Goal: Task Accomplishment & Management: Use online tool/utility

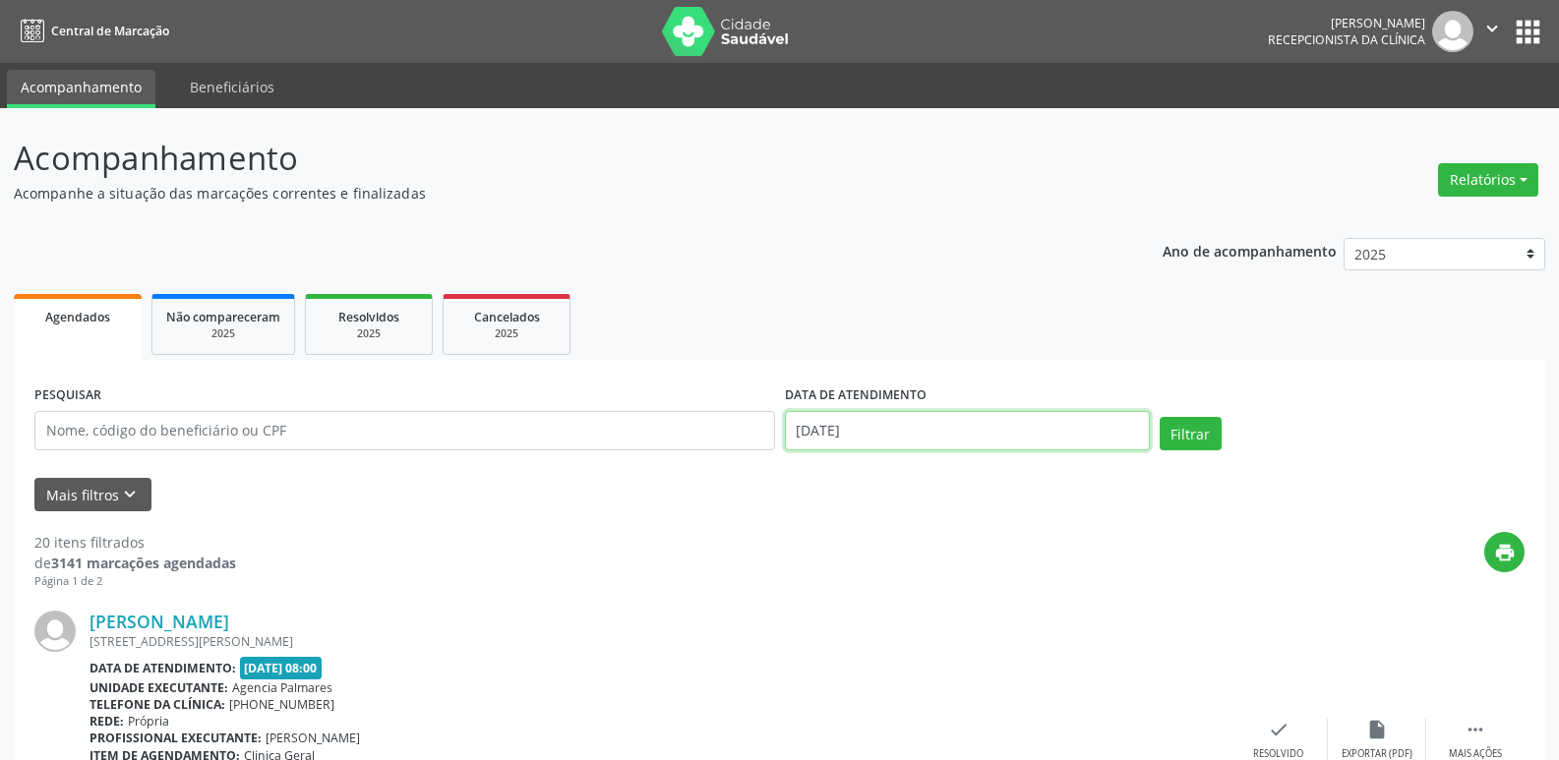
click at [1117, 435] on input "[DATE]" at bounding box center [967, 430] width 365 height 39
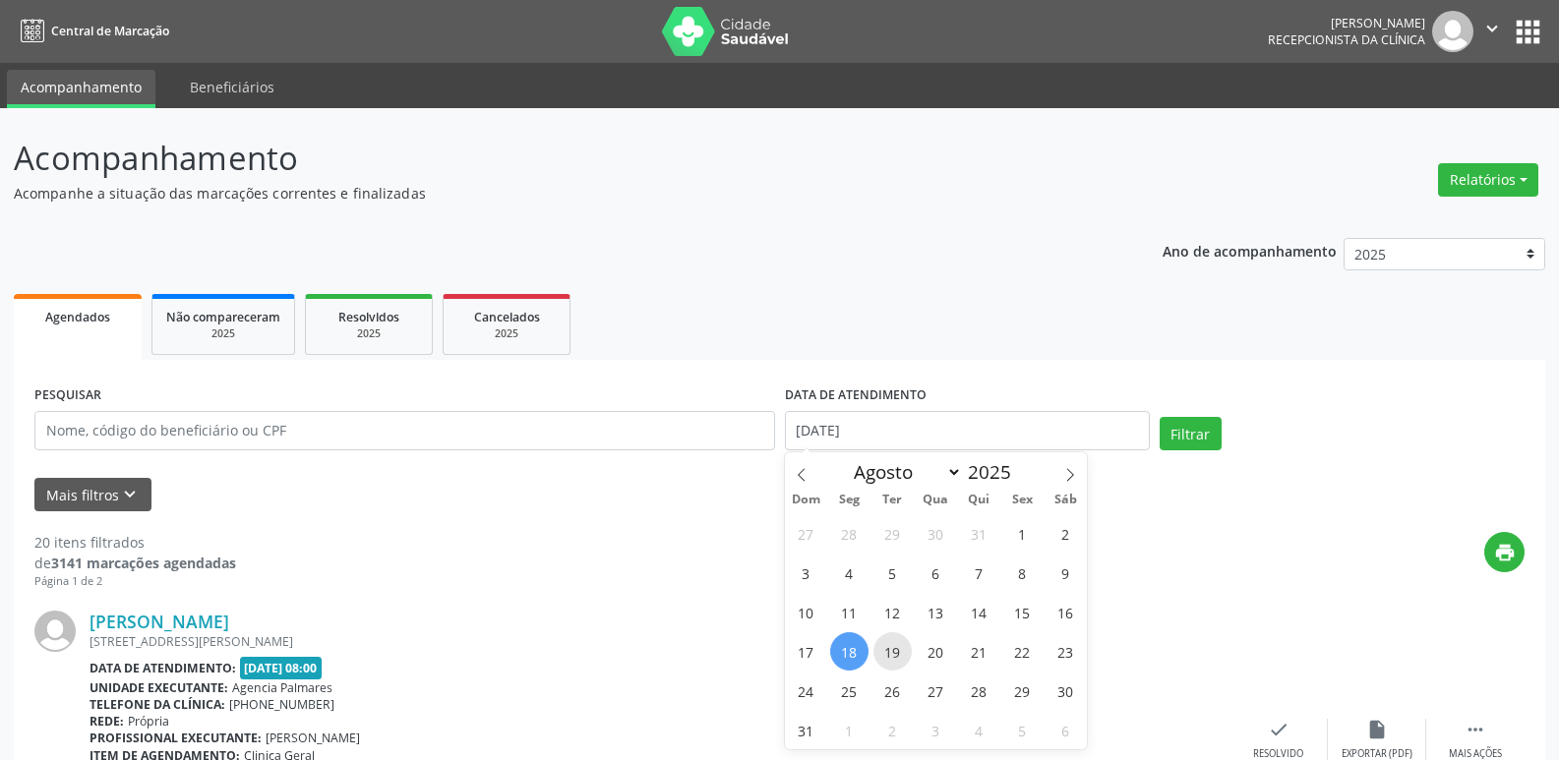
click at [892, 652] on span "19" at bounding box center [893, 652] width 38 height 38
type input "[DATE]"
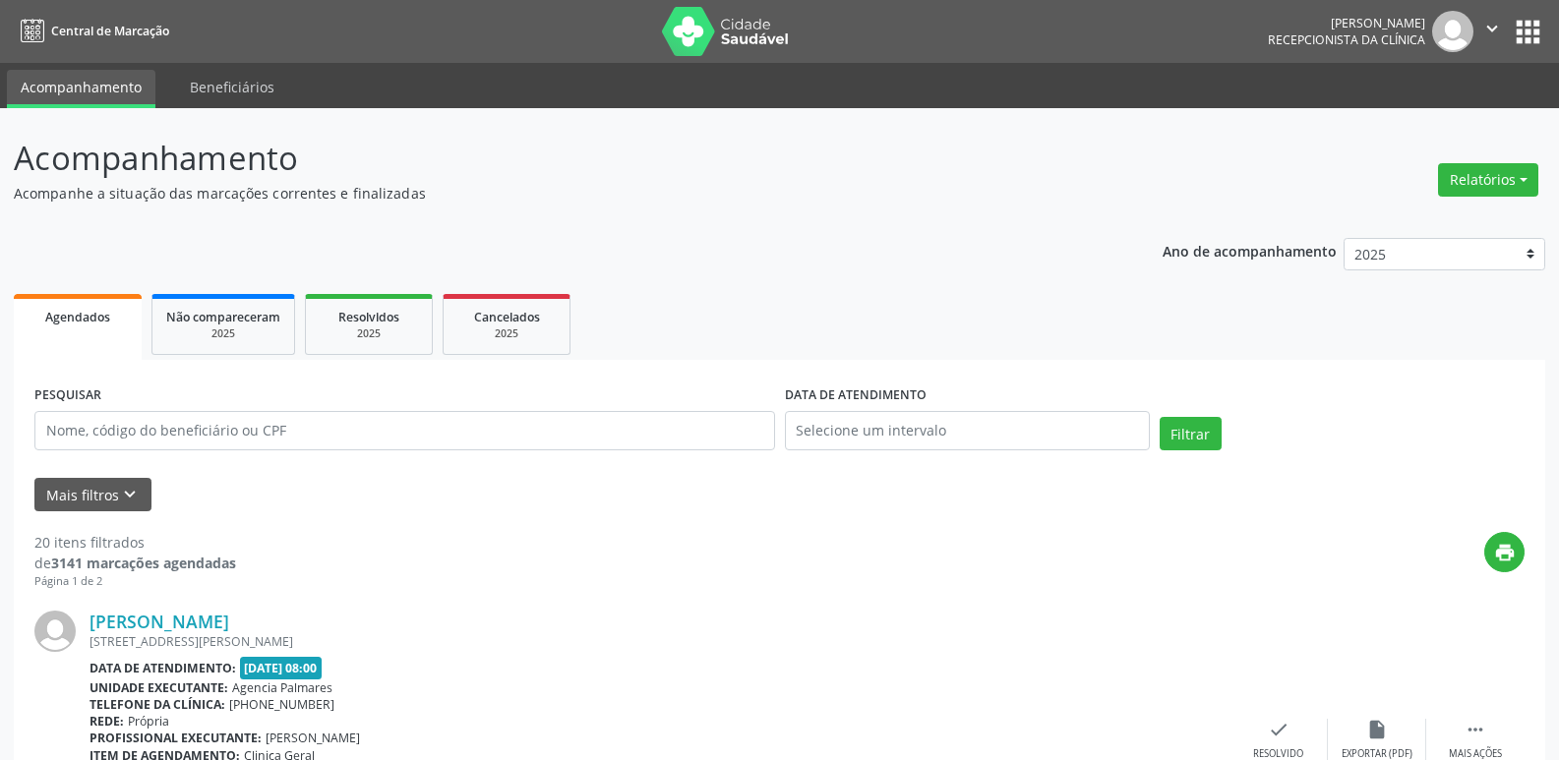
click at [110, 334] on link "Agendados" at bounding box center [78, 327] width 128 height 66
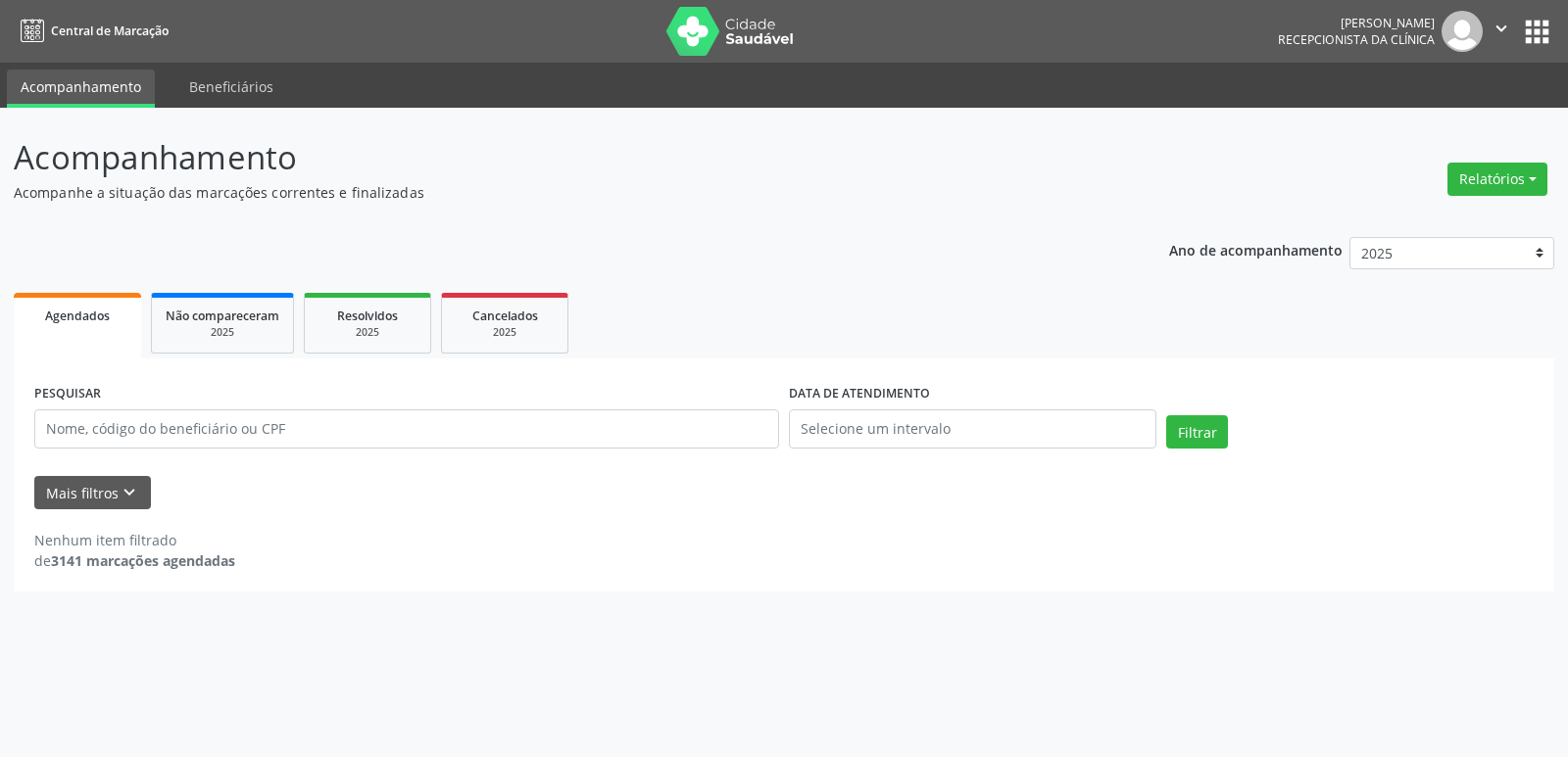
click at [85, 312] on span "Agendados" at bounding box center [77, 316] width 65 height 17
click at [1115, 438] on input "text" at bounding box center [972, 428] width 368 height 39
click at [886, 648] on span "19" at bounding box center [890, 649] width 38 height 38
type input "[DATE]"
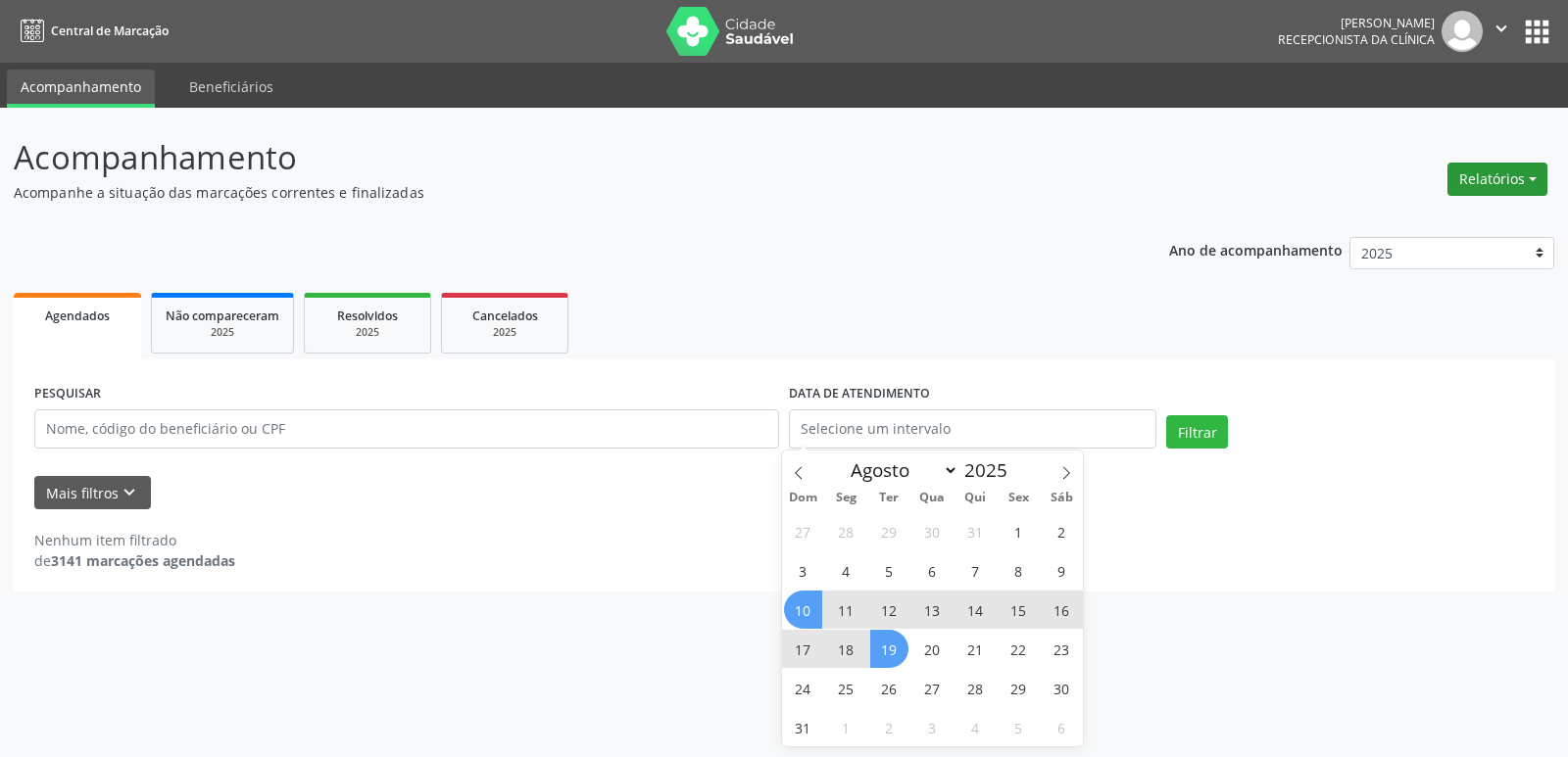
click at [1526, 176] on button "Relatórios" at bounding box center [1497, 178] width 100 height 33
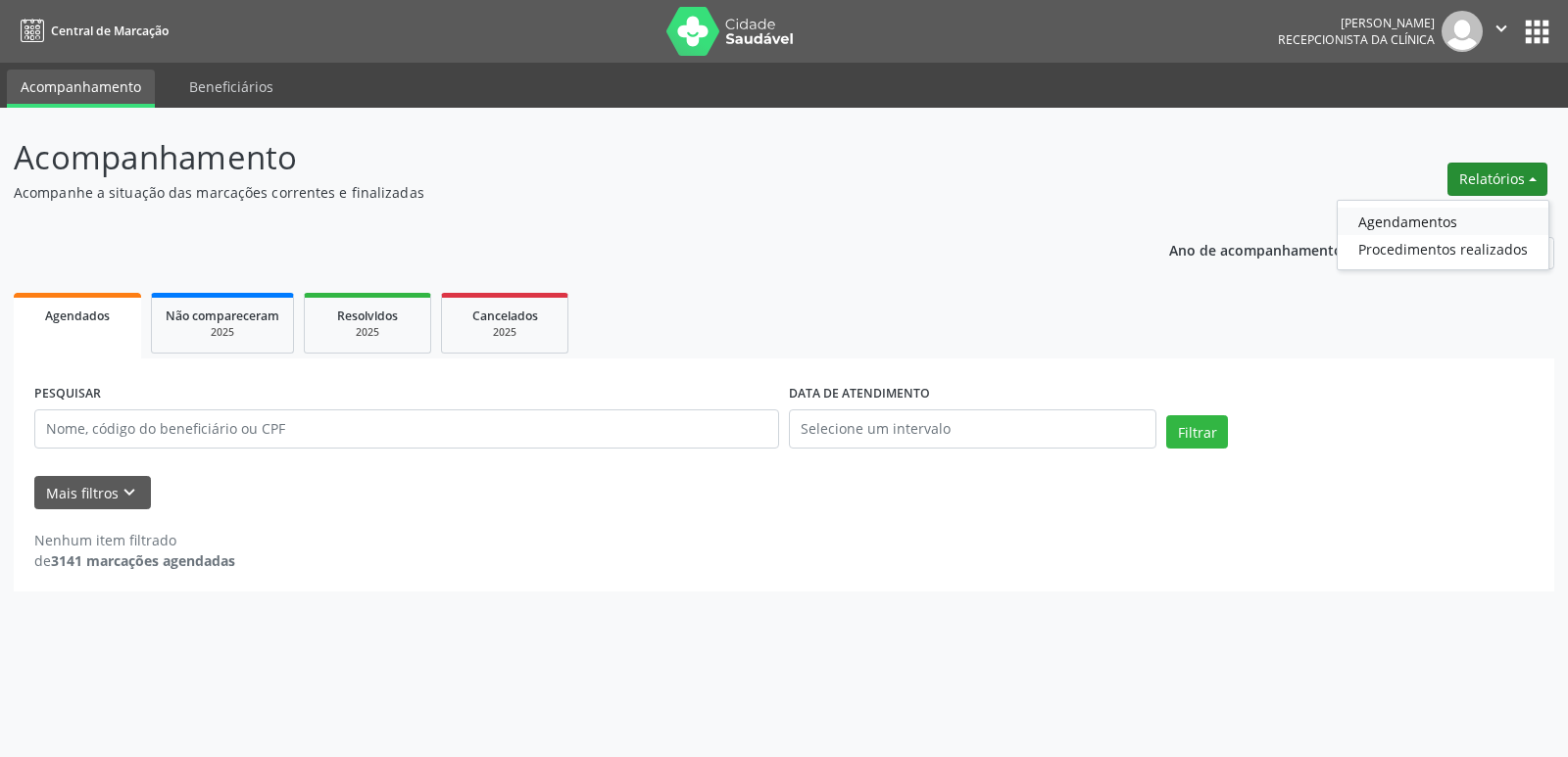
click at [1391, 218] on link "Agendamentos" at bounding box center [1442, 222] width 210 height 28
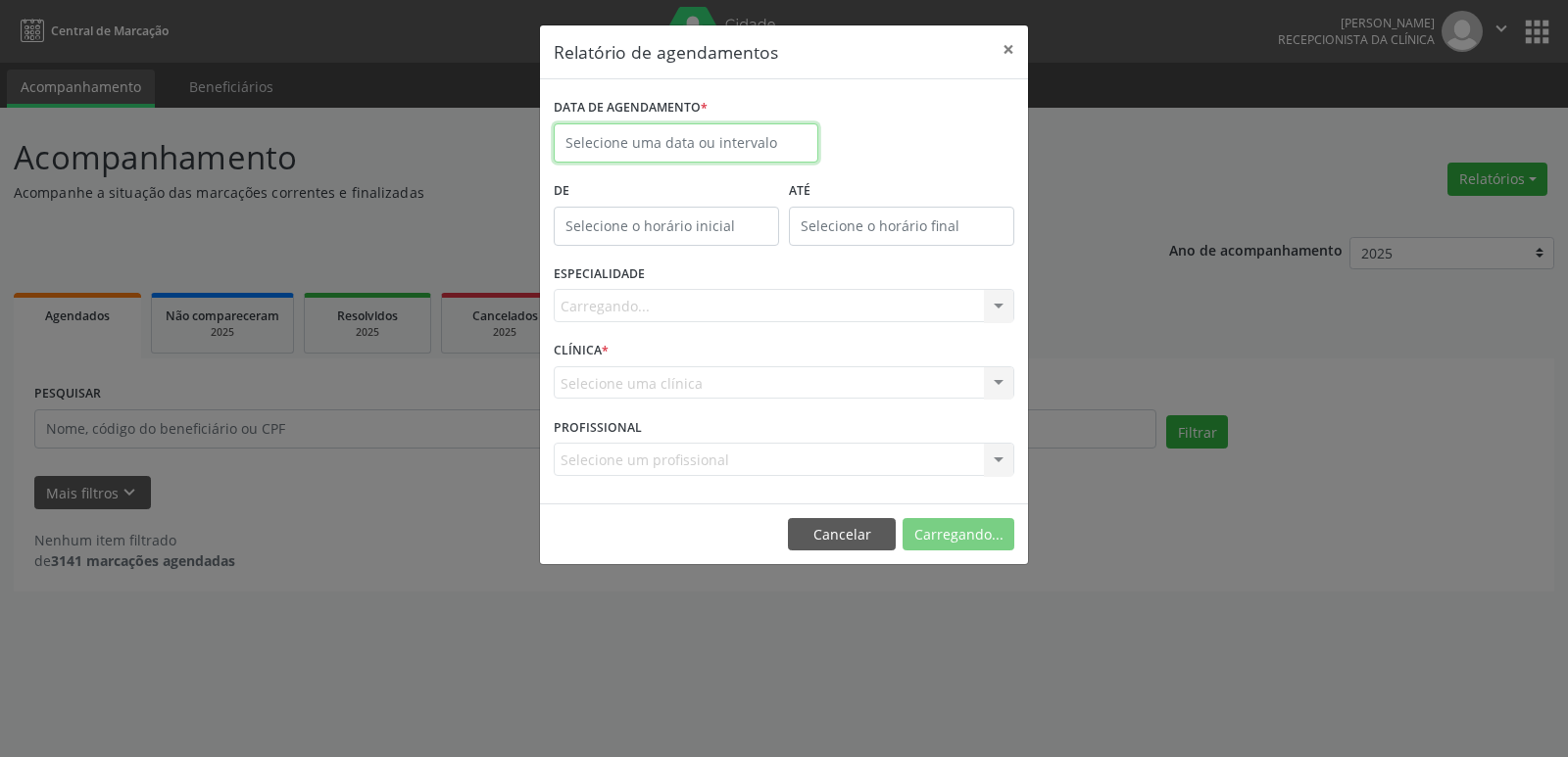
click at [752, 143] on input "text" at bounding box center [686, 142] width 265 height 39
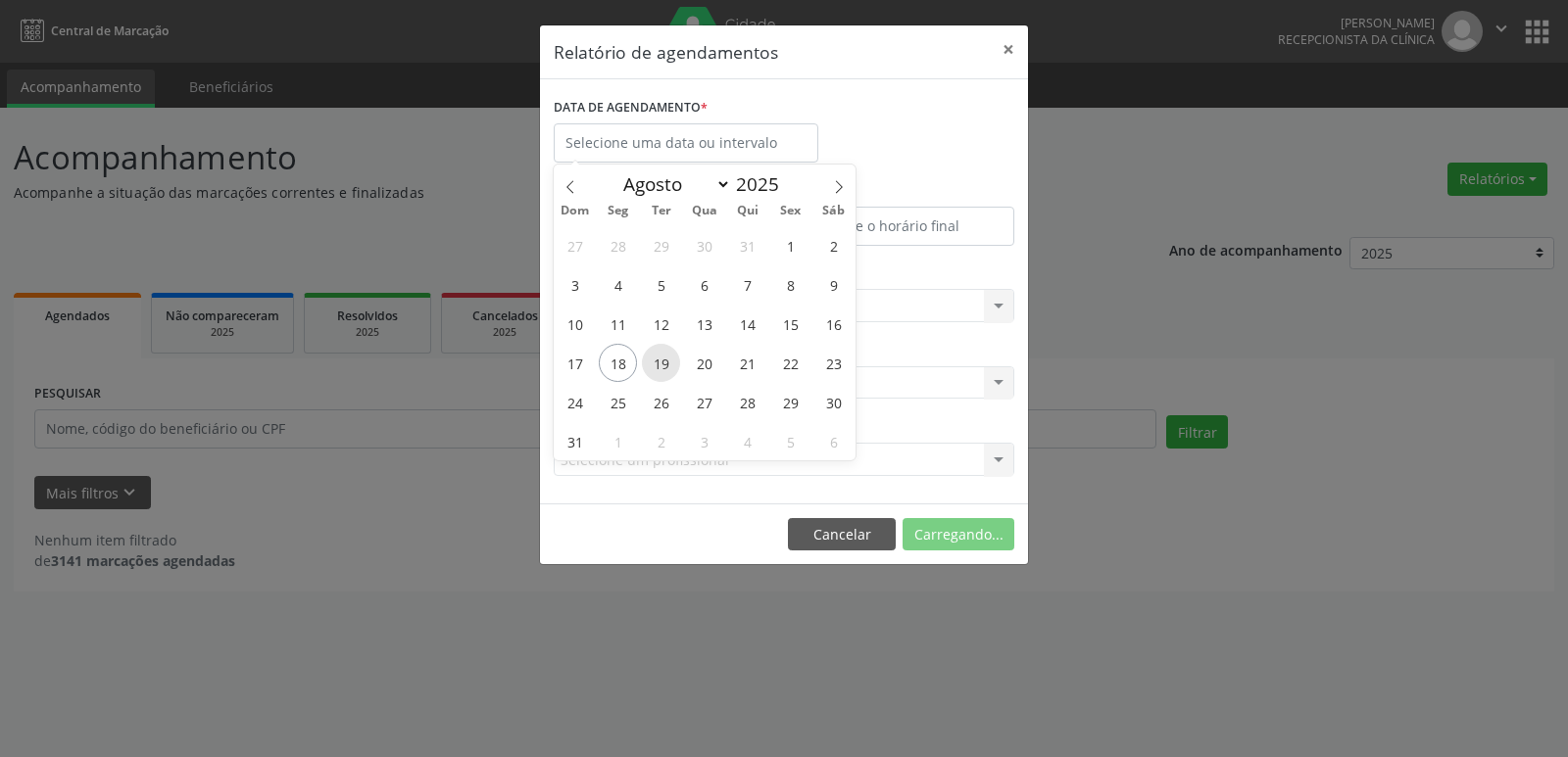
click at [663, 366] on span "19" at bounding box center [660, 363] width 38 height 38
type input "[DATE]"
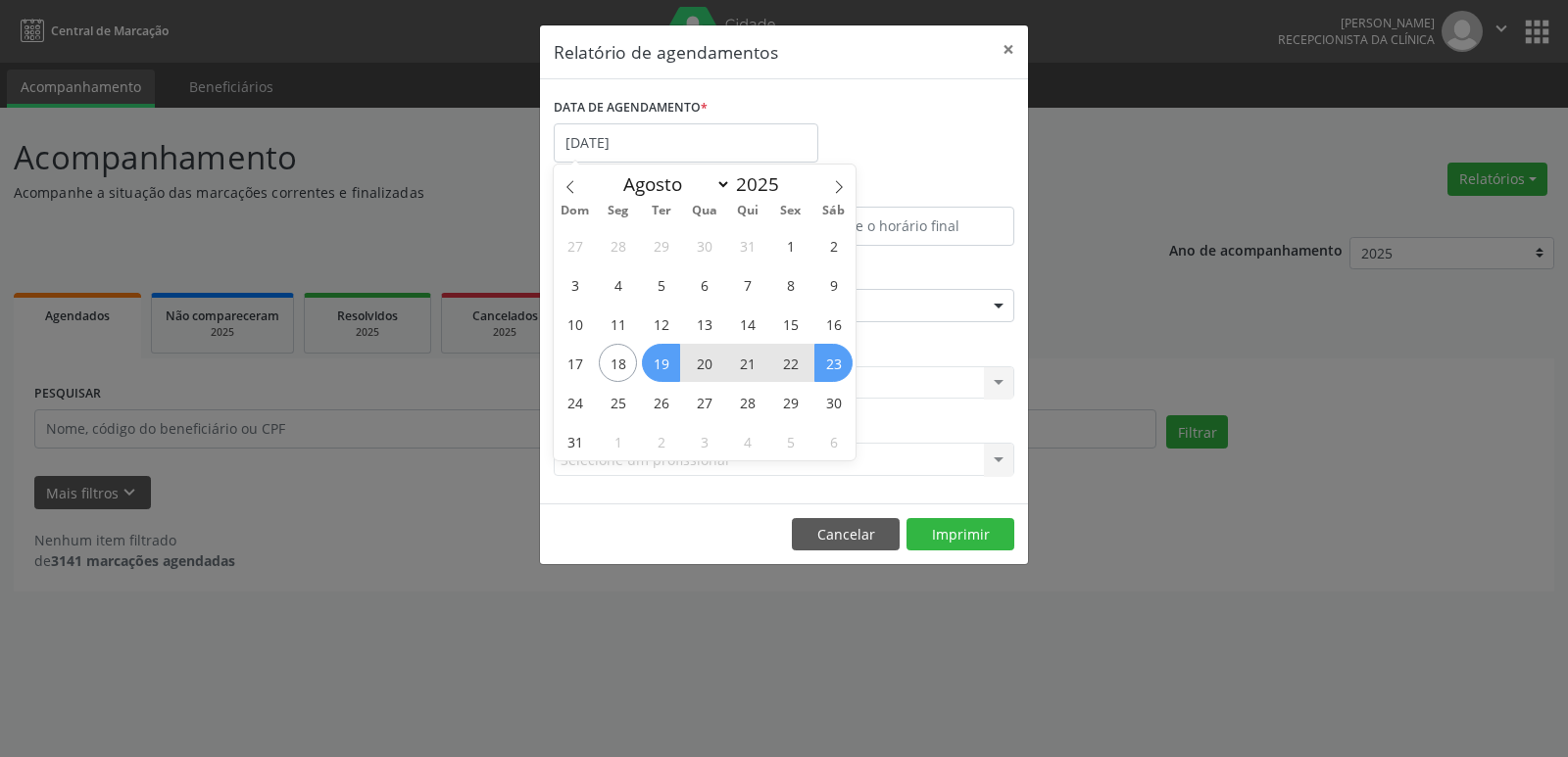
click at [989, 164] on div "DATA DE AGENDAMENTO * [DATE]" at bounding box center [784, 134] width 470 height 84
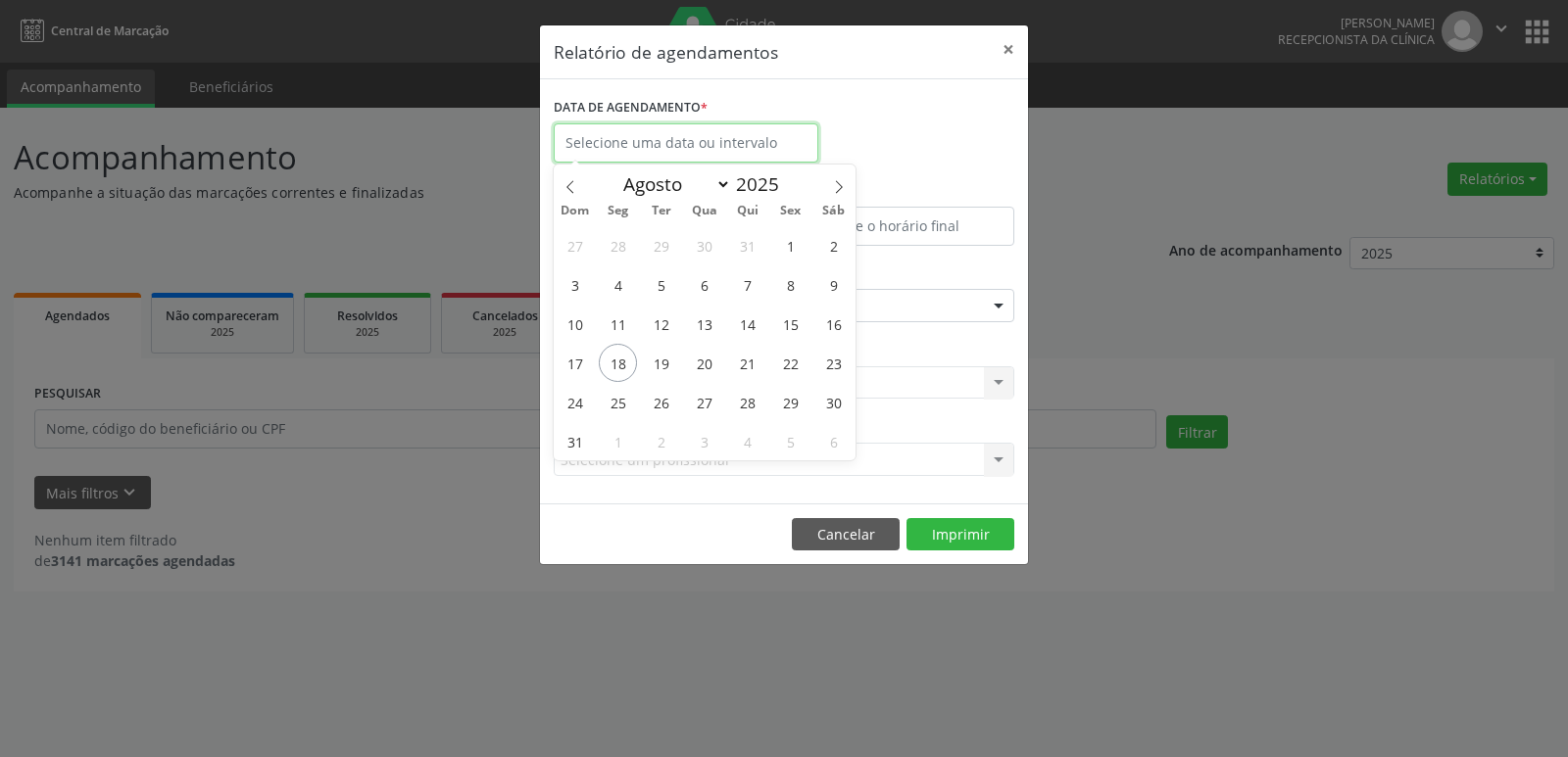
click at [655, 139] on input "text" at bounding box center [686, 142] width 265 height 39
click at [659, 361] on span "19" at bounding box center [660, 363] width 38 height 38
type input "[DATE]"
select select "7"
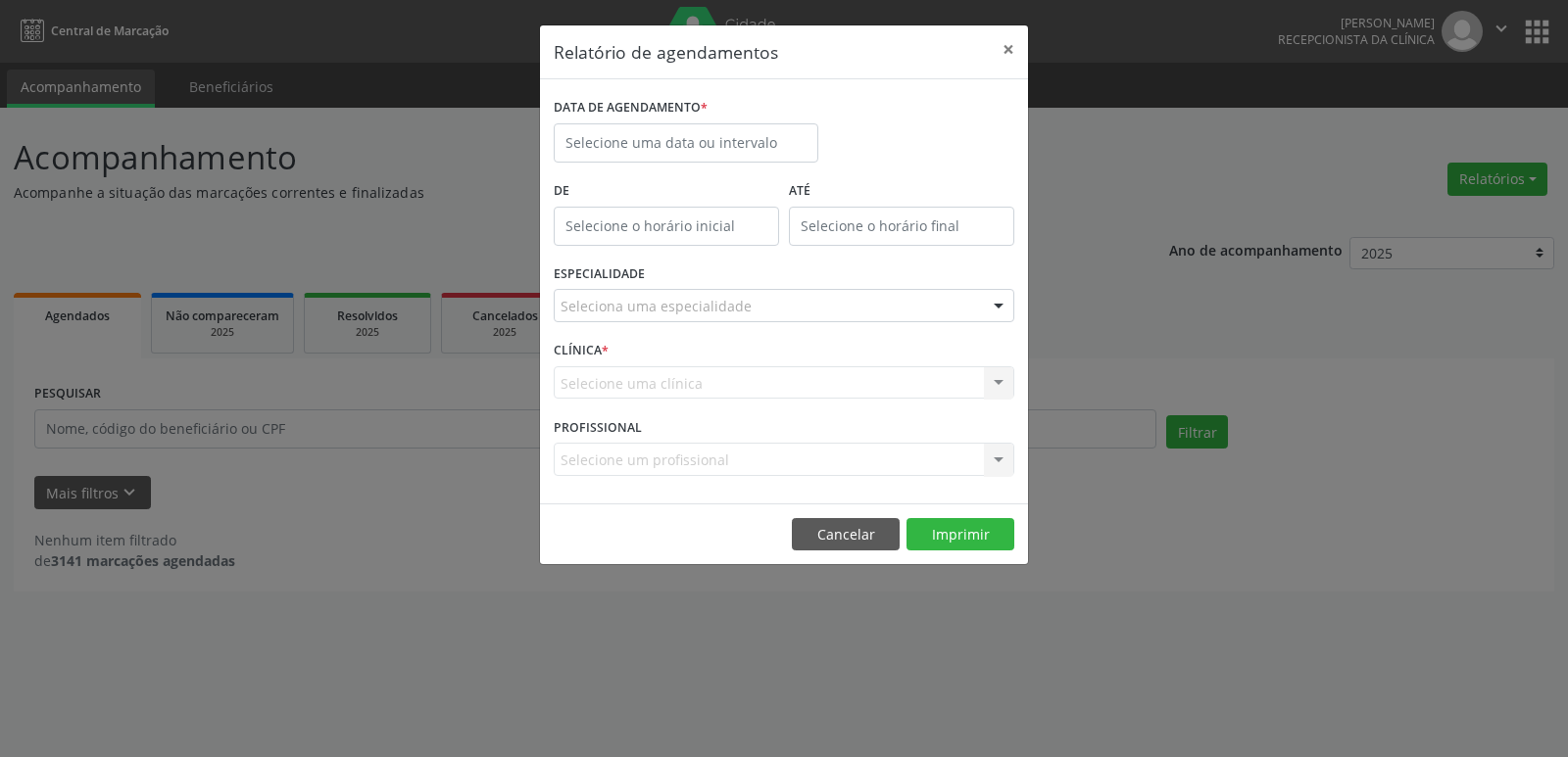
click at [906, 166] on div "DATA DE AGENDAMENTO *" at bounding box center [784, 134] width 470 height 84
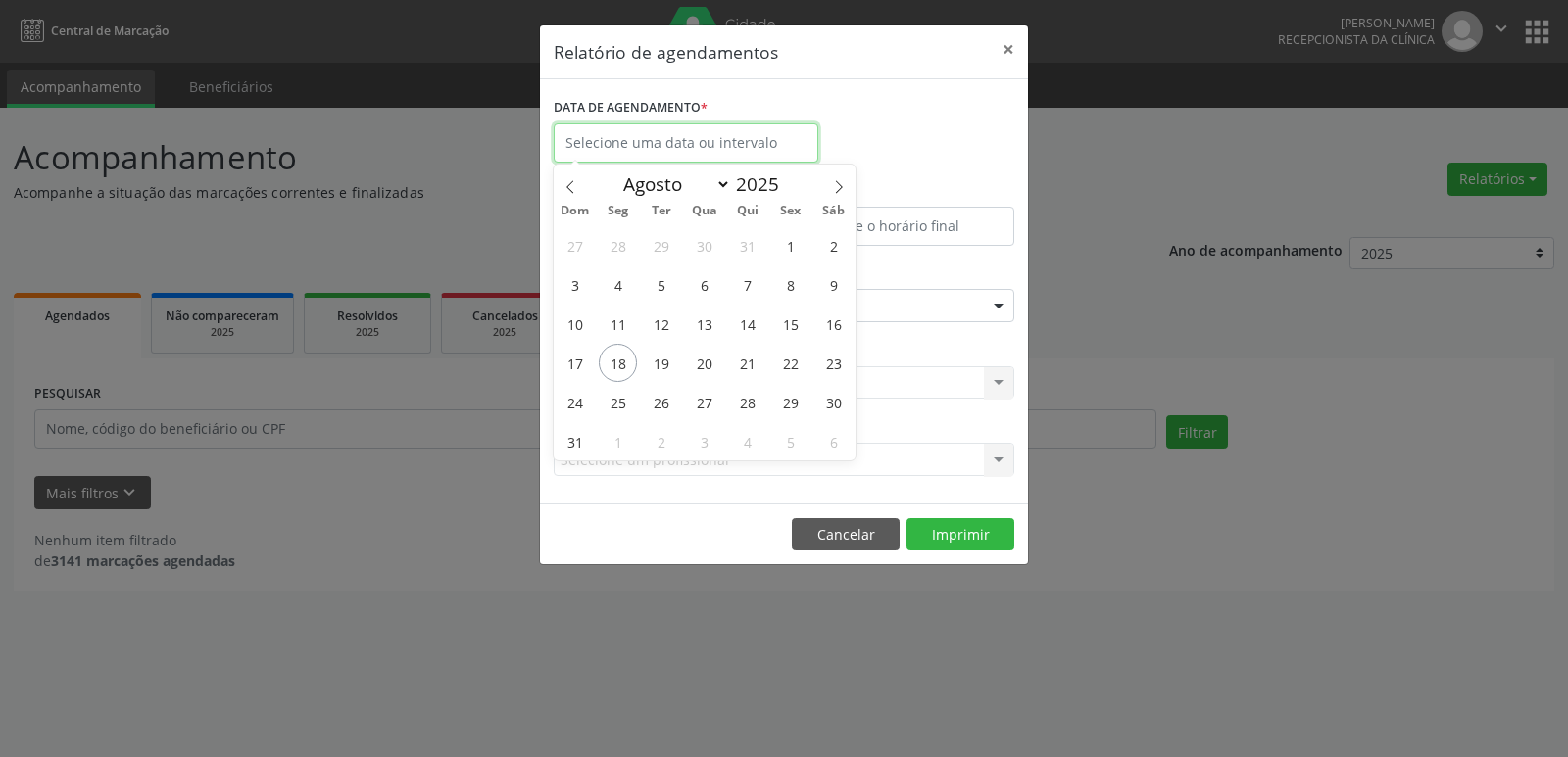
click at [613, 143] on input "text" at bounding box center [686, 142] width 265 height 39
click at [665, 362] on span "19" at bounding box center [660, 363] width 38 height 38
type input "[DATE]"
click at [665, 362] on span "19" at bounding box center [660, 363] width 38 height 38
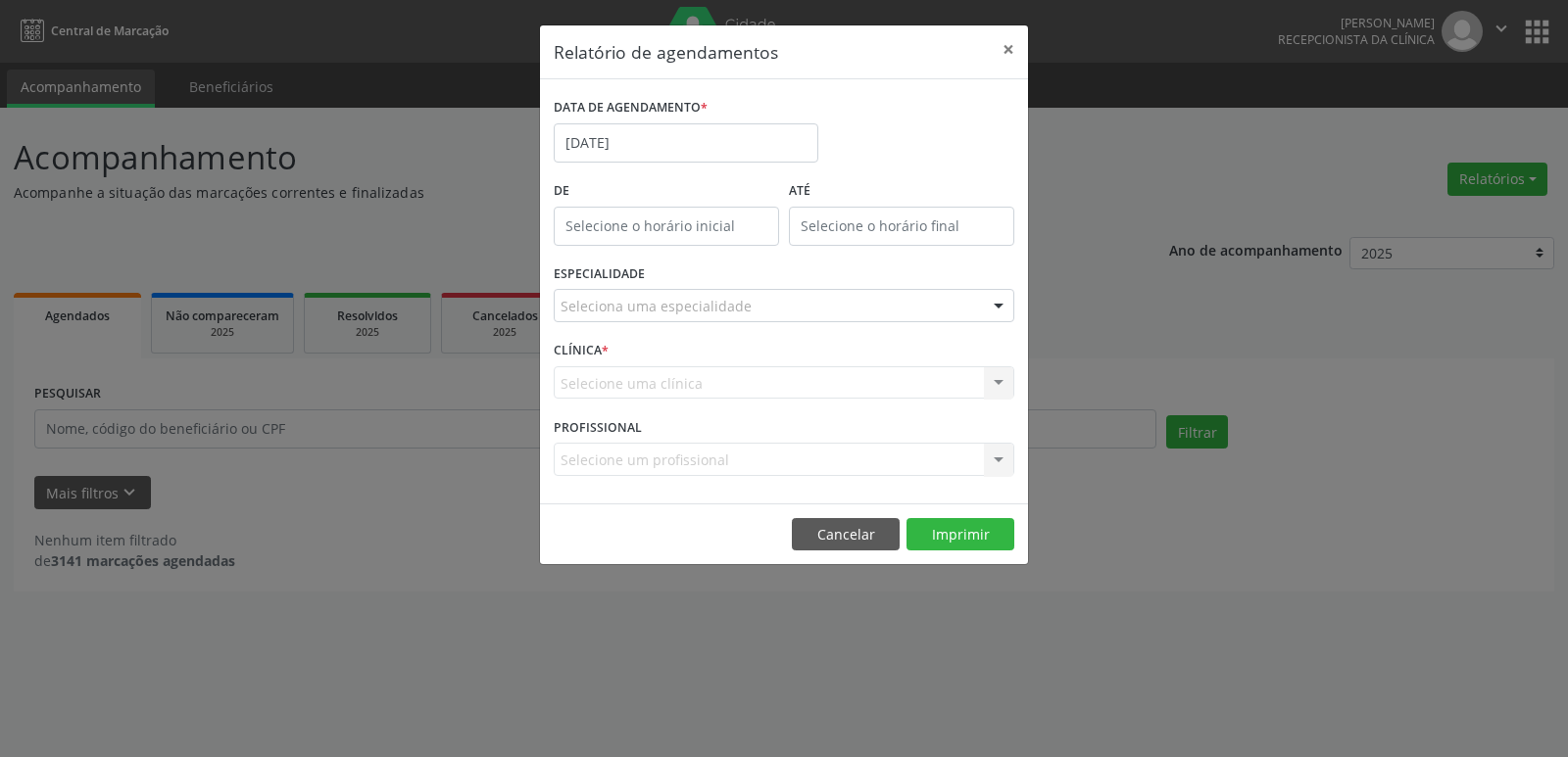
click at [998, 301] on div at bounding box center [999, 306] width 30 height 33
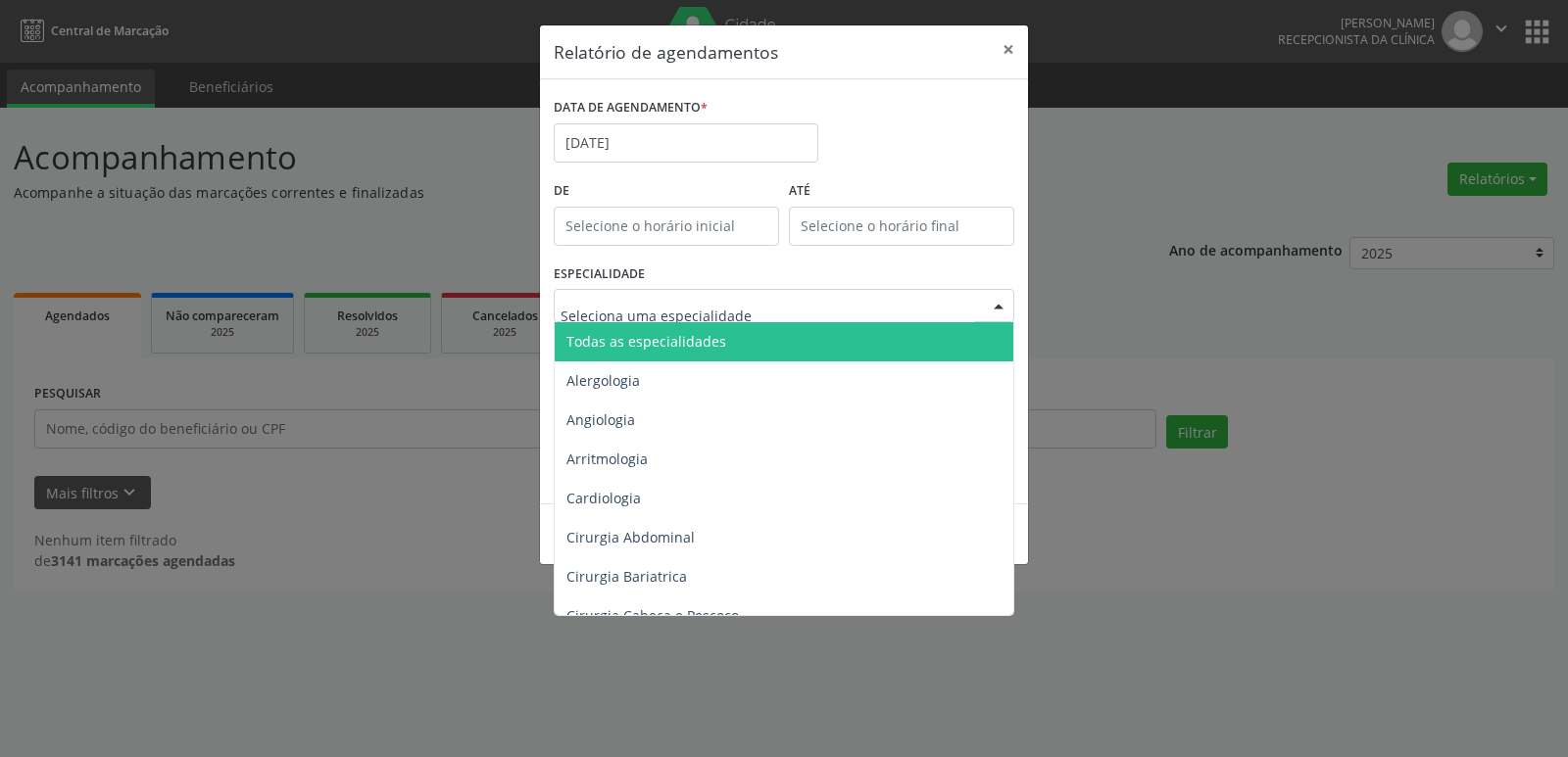
click at [944, 334] on span "Todas as especialidades" at bounding box center [785, 342] width 461 height 39
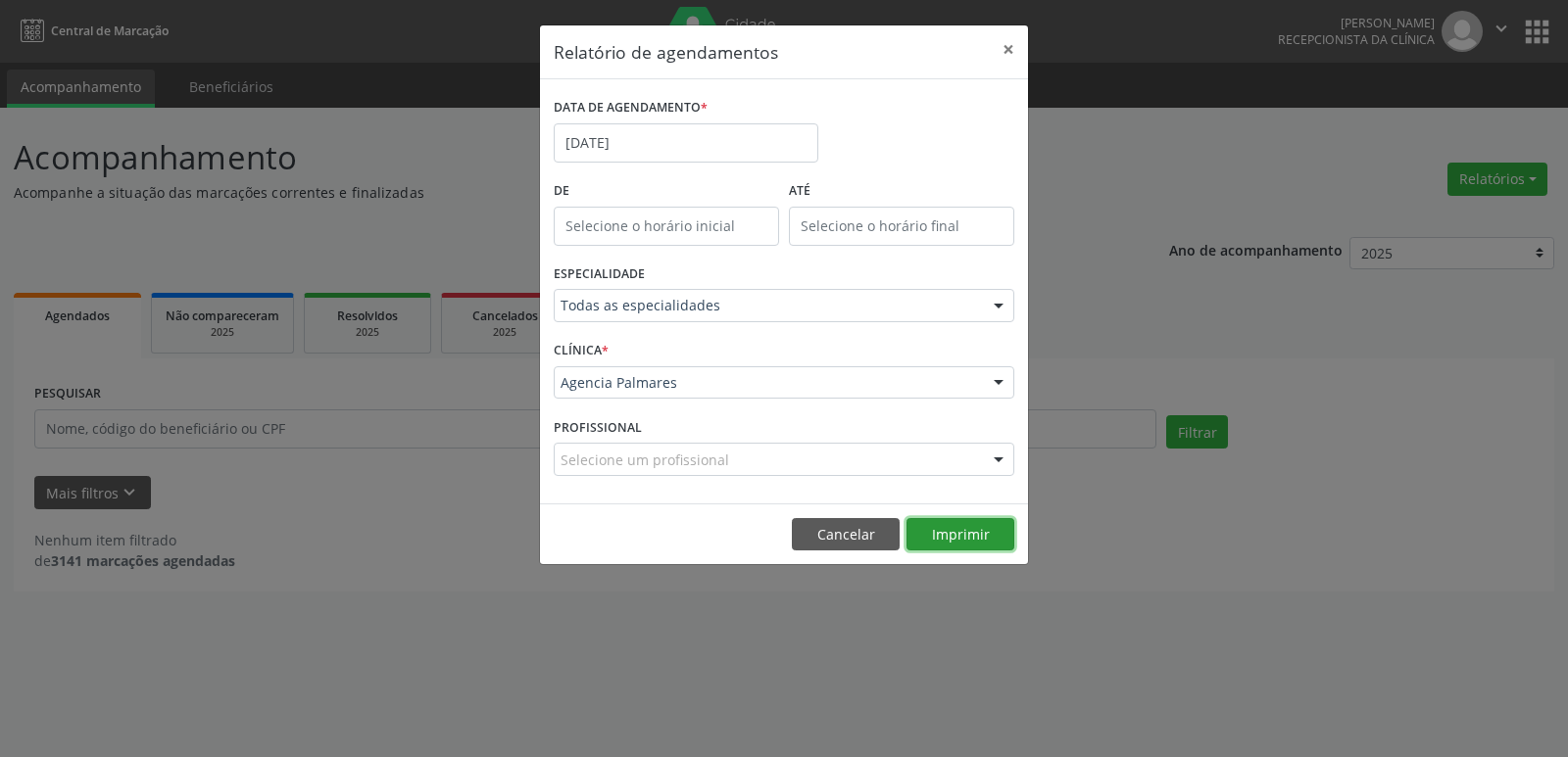
click at [954, 532] on button "Imprimir" at bounding box center [960, 534] width 108 height 33
click at [1006, 48] on button "×" at bounding box center [1008, 50] width 39 height 48
